Goal: Information Seeking & Learning: Learn about a topic

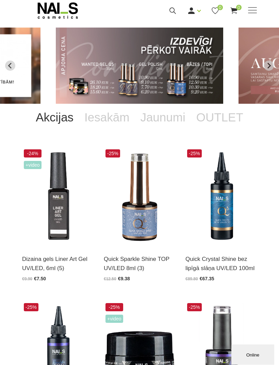
scroll to position [20, 0]
click at [245, 14] on div "Ienākt Reģistrēties 0 0" at bounding box center [186, 10] width 141 height 8
click at [250, 13] on span at bounding box center [252, 10] width 9 height 7
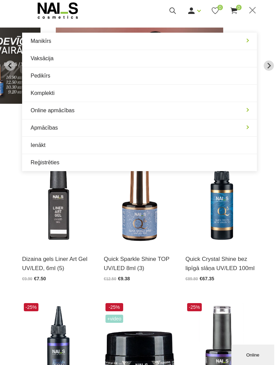
click at [34, 40] on link "Manikīrs" at bounding box center [139, 41] width 234 height 17
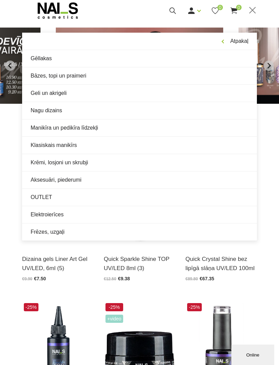
click at [38, 55] on link "Gēllakas" at bounding box center [139, 58] width 234 height 17
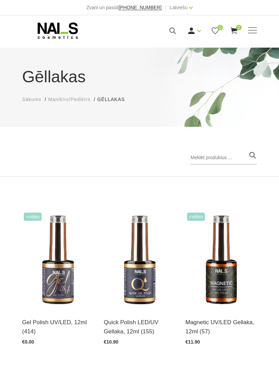
click at [249, 35] on div "Manikīrs Gēllakas Bāzes, topi un praimeri Geli un akrigeli Nagu dizains Manikīr…" at bounding box center [139, 30] width 234 height 17
click at [249, 33] on span at bounding box center [252, 30] width 9 height 7
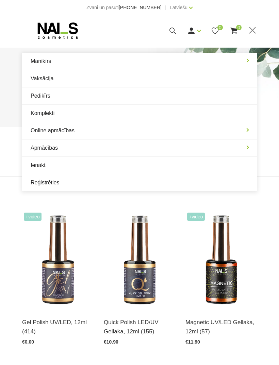
click at [244, 63] on link "Manikīrs" at bounding box center [139, 61] width 234 height 17
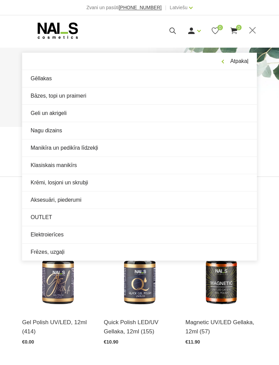
click at [71, 201] on link "Aksesuāri, piederumi" at bounding box center [139, 199] width 234 height 17
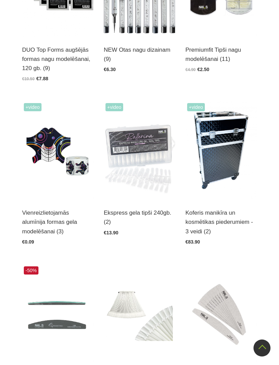
scroll to position [272, 0]
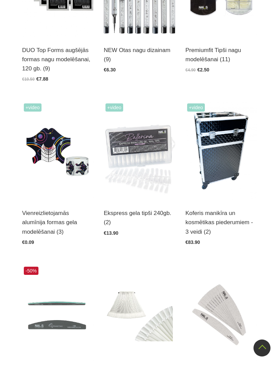
click at [219, 171] on img at bounding box center [220, 151] width 71 height 98
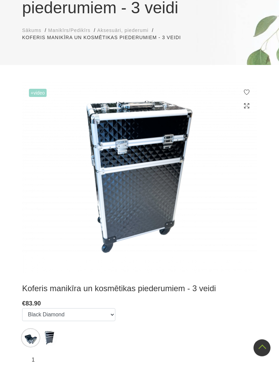
scroll to position [91, 0]
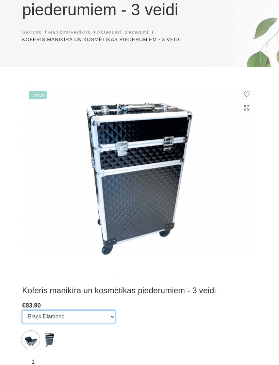
click at [107, 314] on select "Black Diamond Large on wheels black Diamond" at bounding box center [68, 316] width 93 height 13
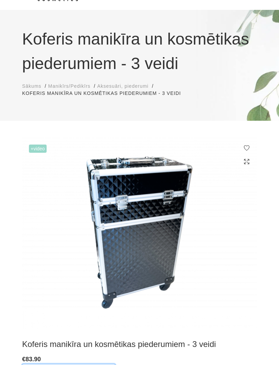
scroll to position [0, 0]
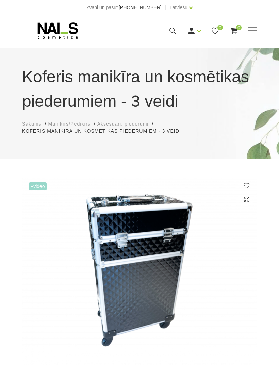
click at [255, 33] on span at bounding box center [252, 30] width 9 height 7
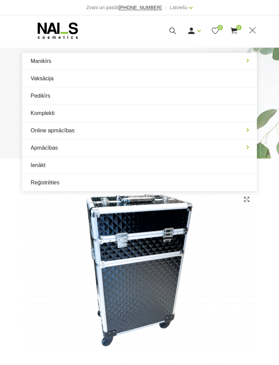
click at [245, 64] on link "Manikīrs" at bounding box center [139, 61] width 234 height 17
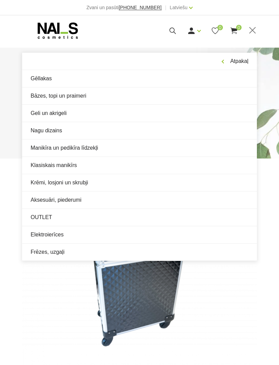
click at [82, 117] on link "Geli un akrigeli" at bounding box center [139, 113] width 234 height 17
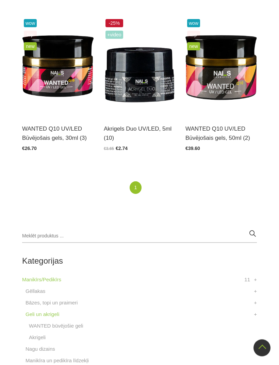
scroll to position [501, 0]
click at [225, 101] on img at bounding box center [220, 66] width 71 height 98
